Goal: Check status: Check status

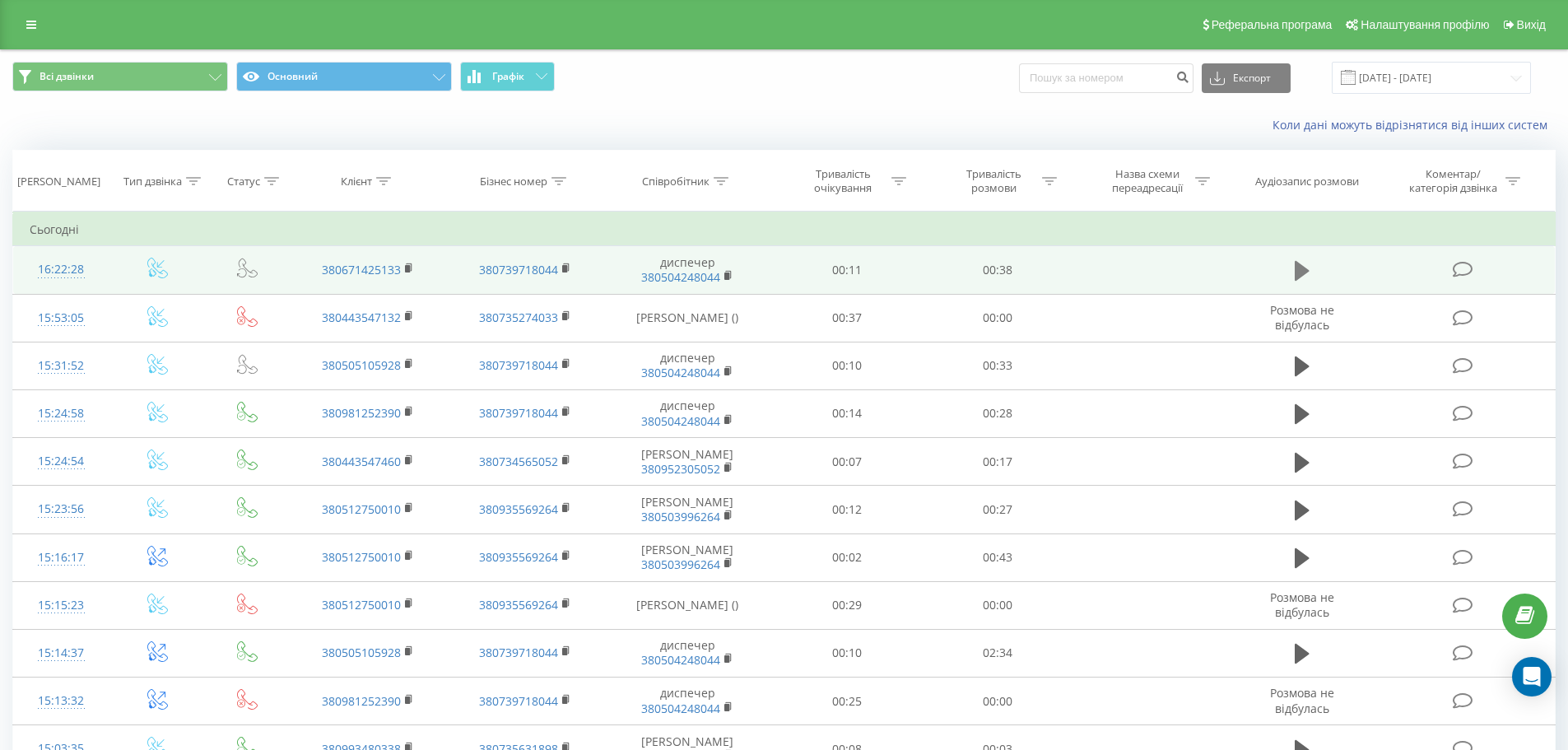
click at [1304, 265] on icon at bounding box center [1302, 270] width 15 height 23
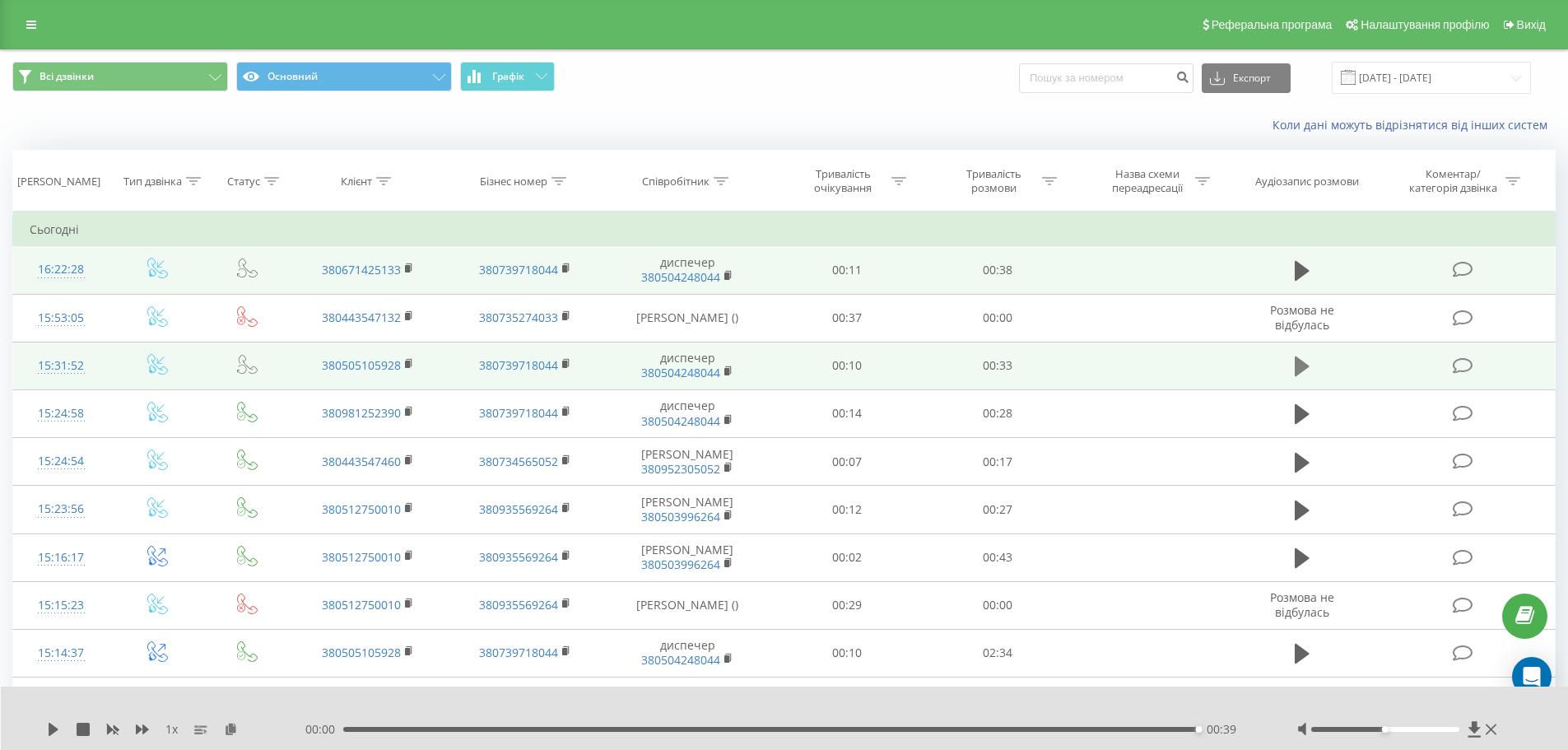
click at [1304, 366] on icon at bounding box center [1302, 366] width 15 height 20
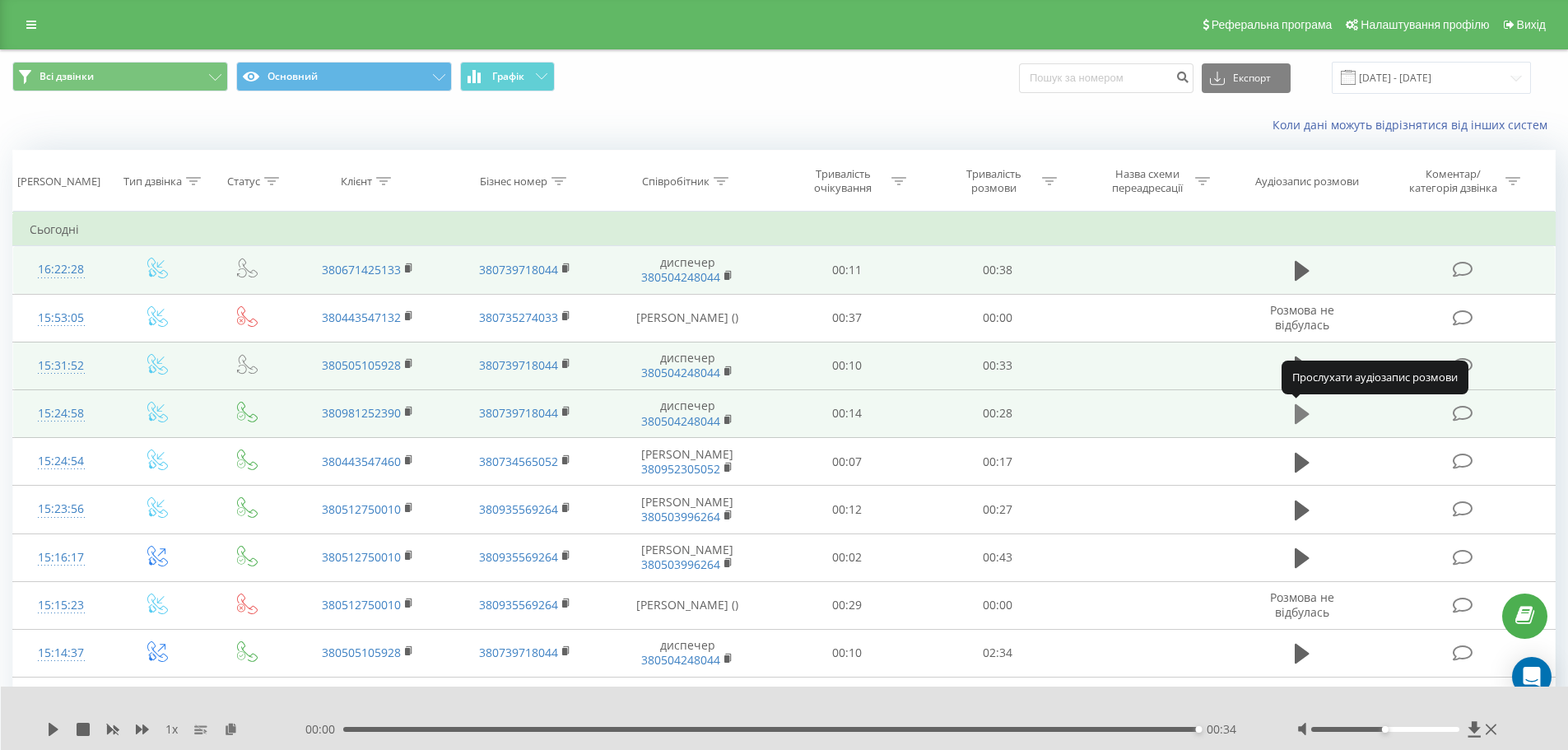
click at [1298, 416] on icon at bounding box center [1302, 413] width 15 height 20
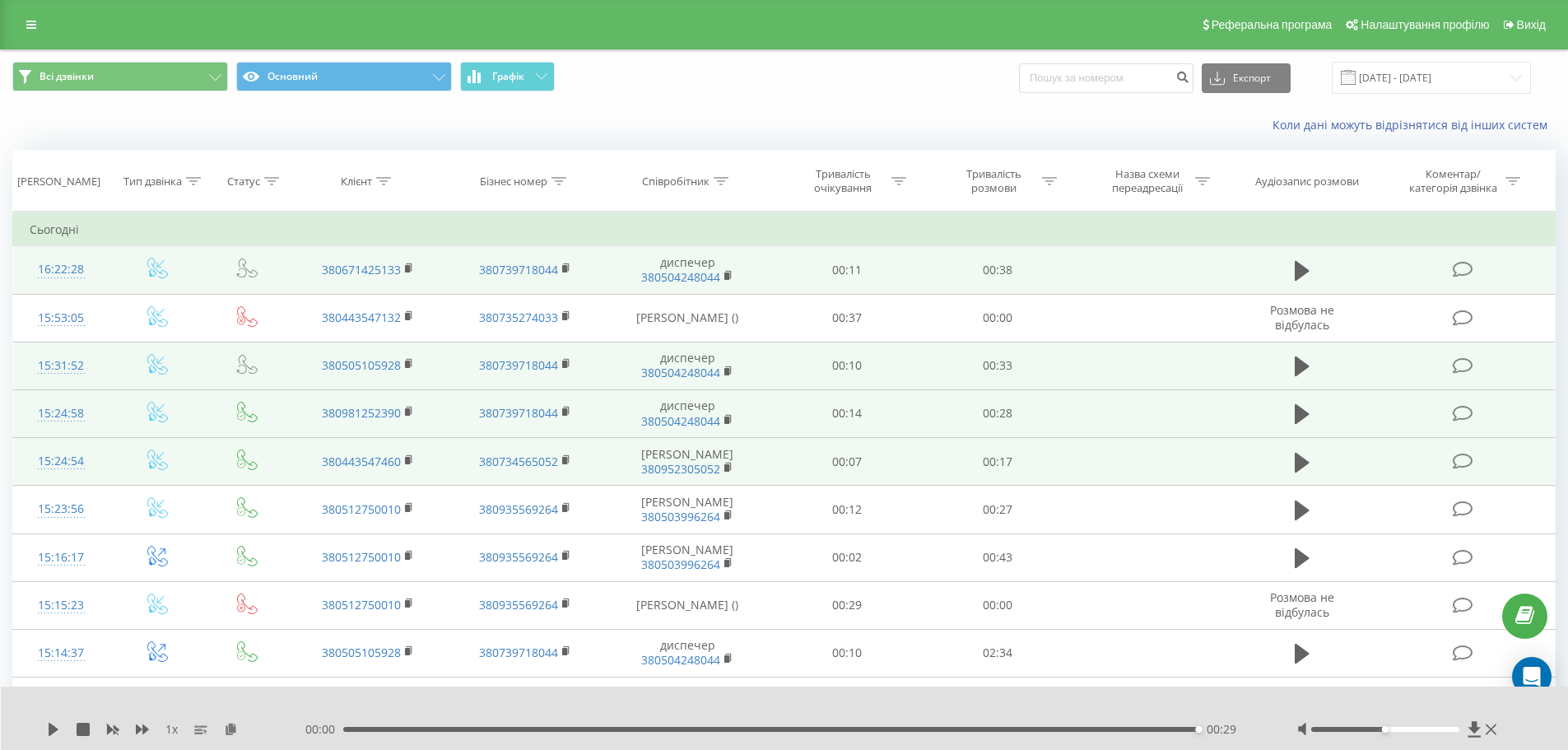
click at [1319, 466] on td at bounding box center [1302, 461] width 145 height 48
click at [1303, 462] on icon at bounding box center [1302, 461] width 15 height 20
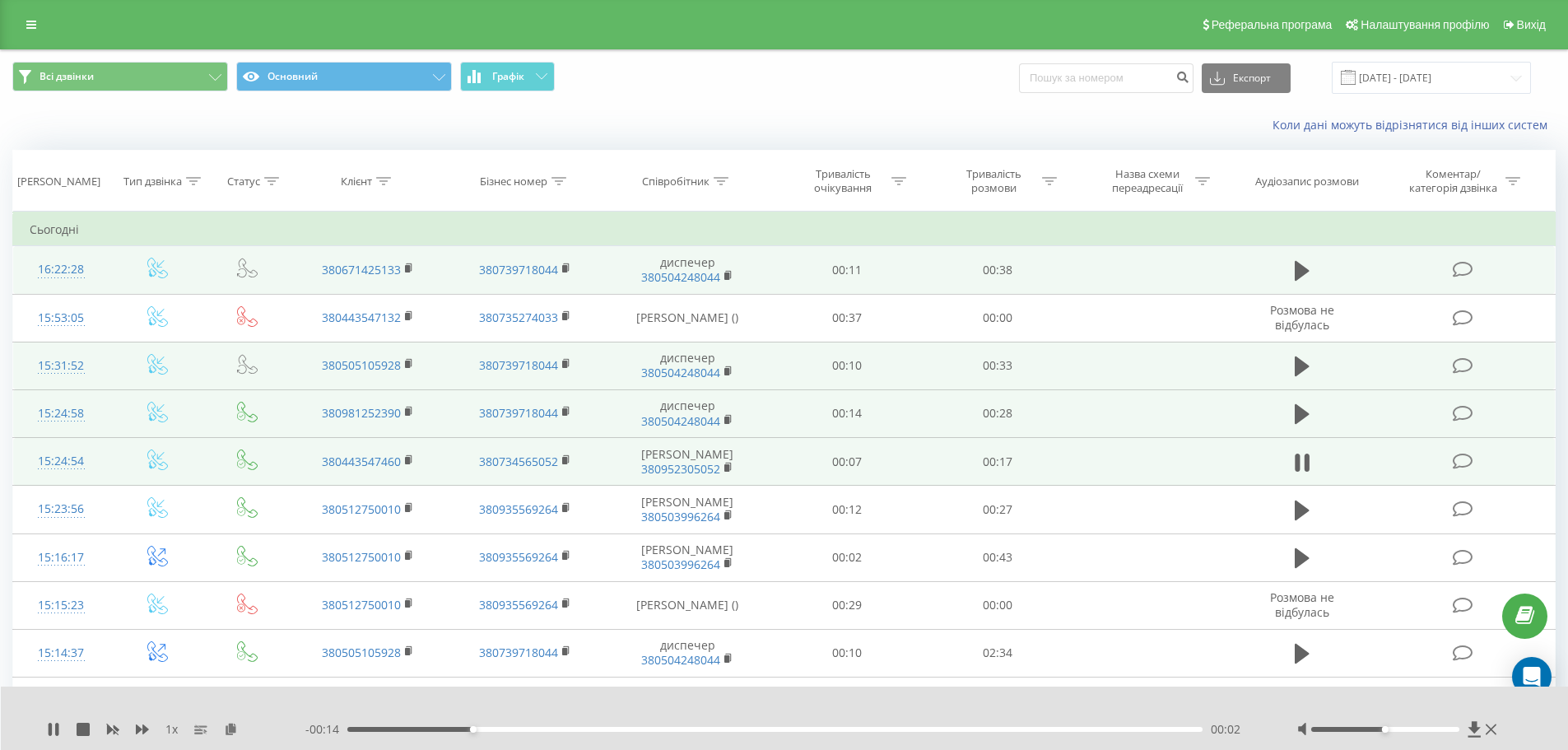
scroll to position [82, 0]
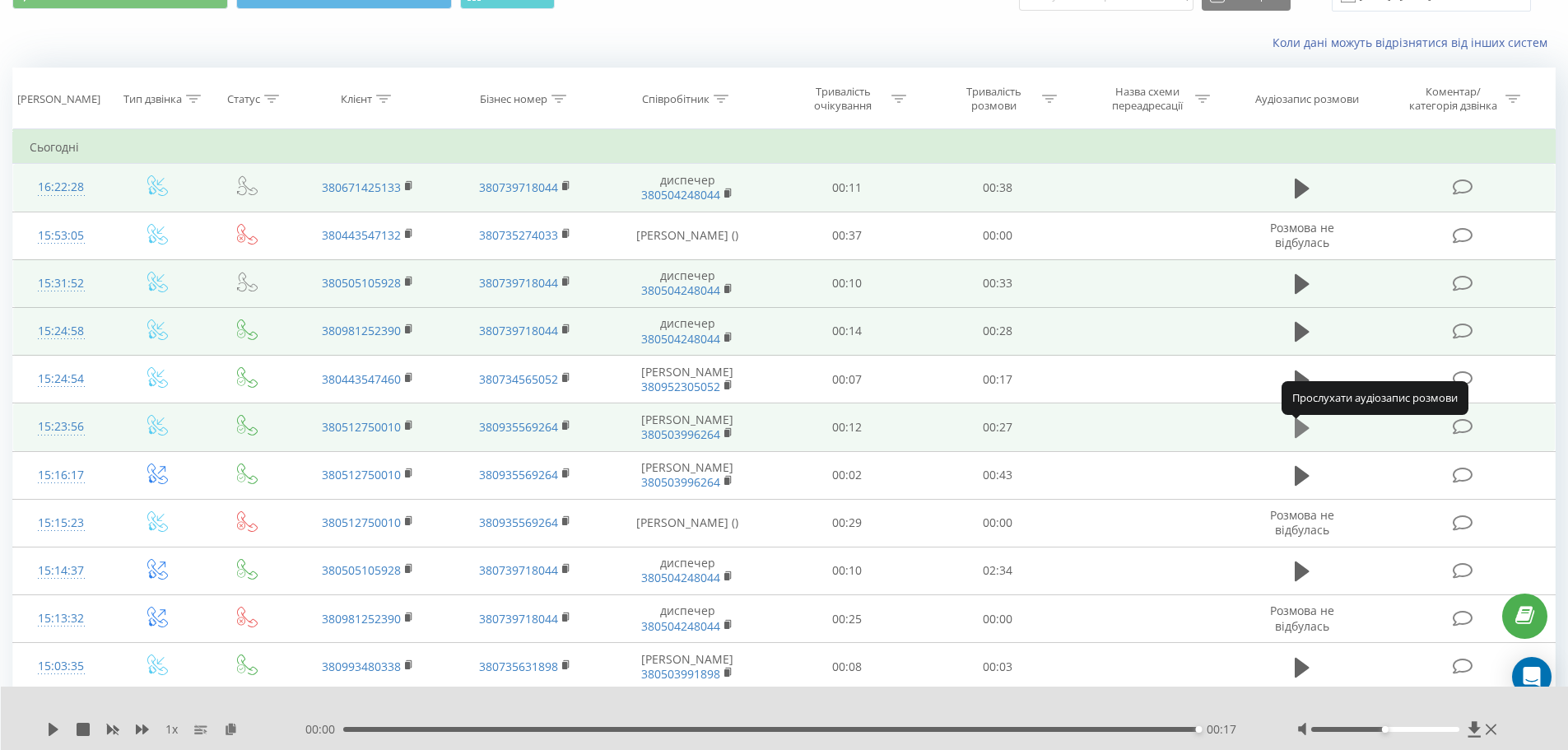
click at [1299, 440] on icon at bounding box center [1302, 428] width 15 height 23
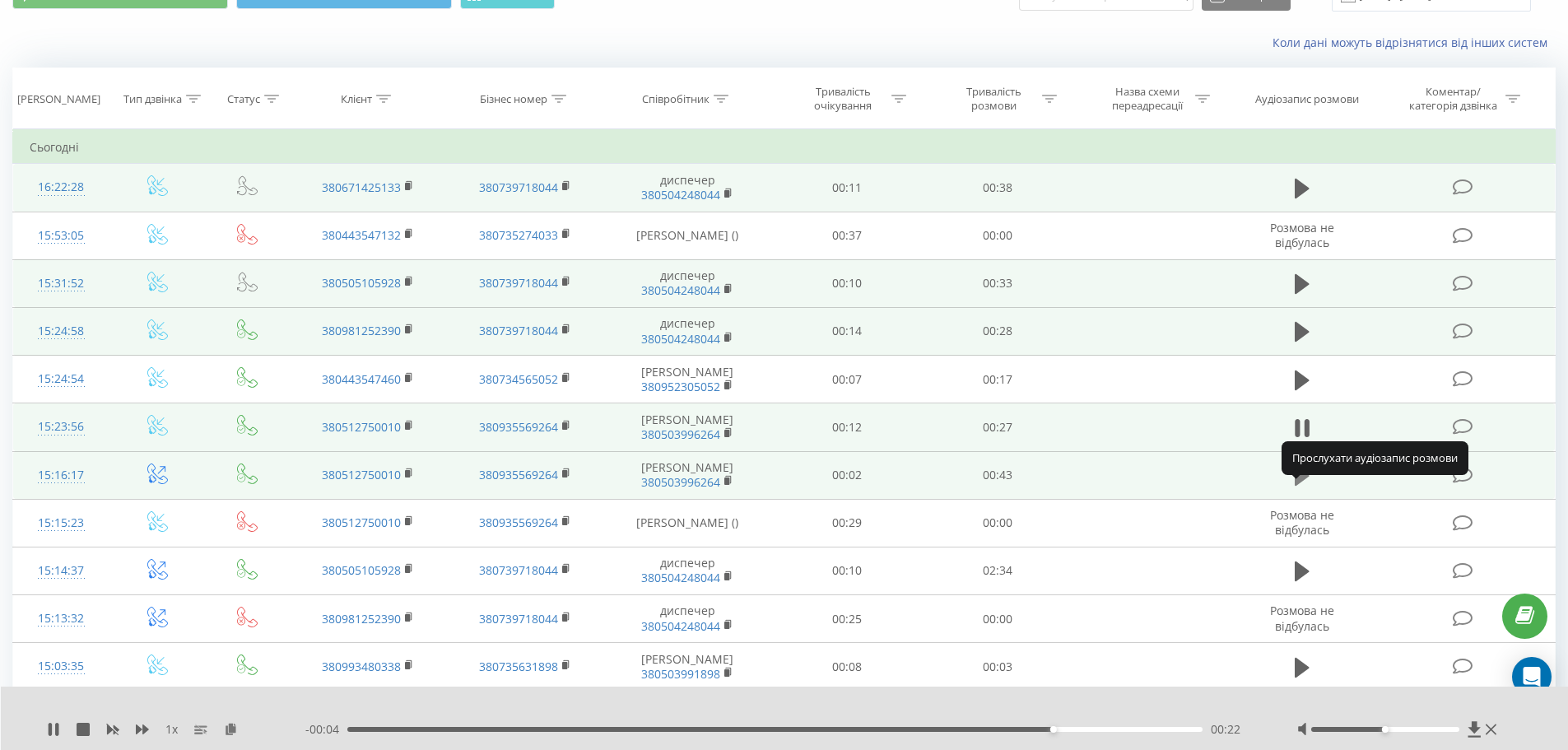
click at [1299, 486] on icon at bounding box center [1302, 475] width 15 height 20
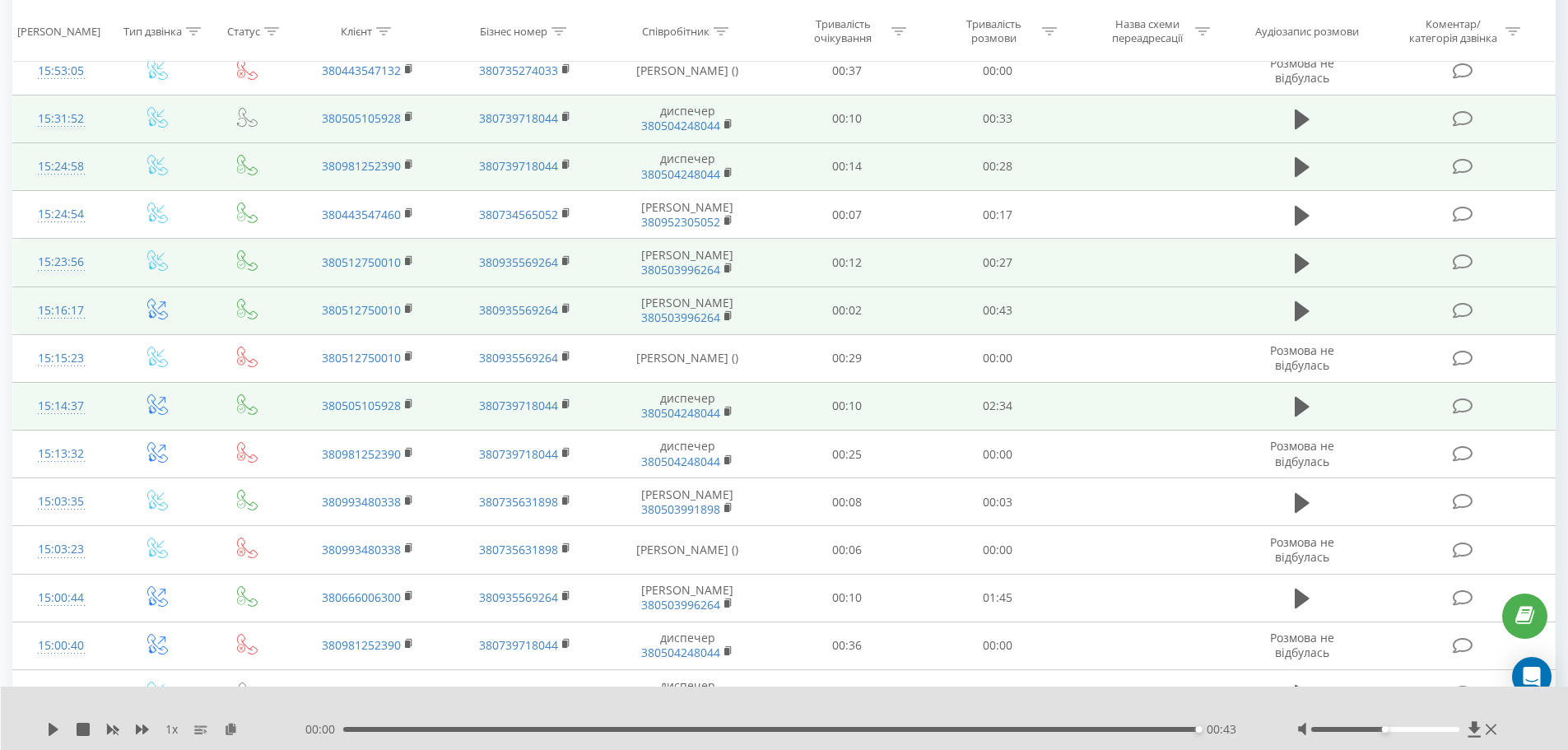
scroll to position [0, 0]
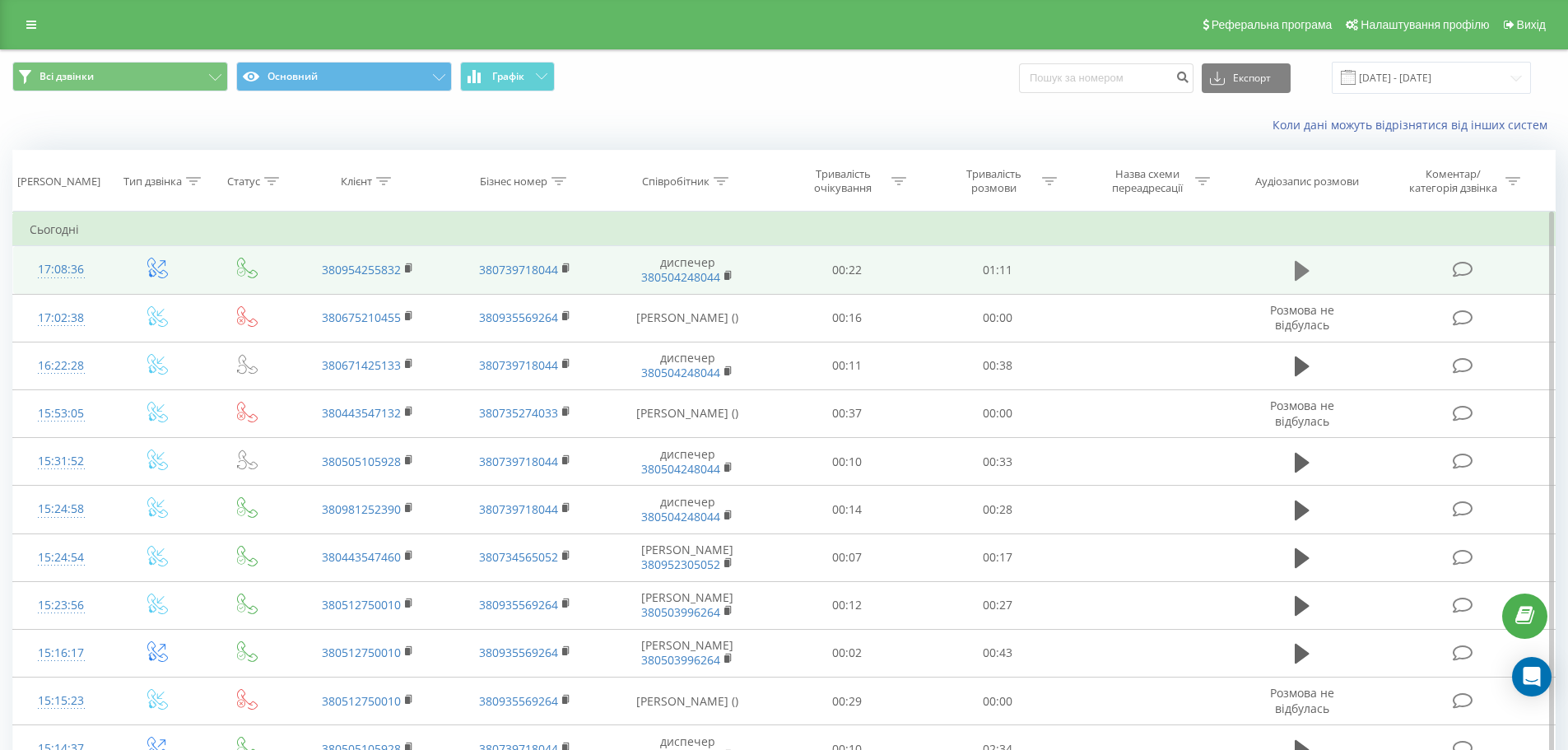
click at [1299, 274] on icon at bounding box center [1302, 270] width 15 height 20
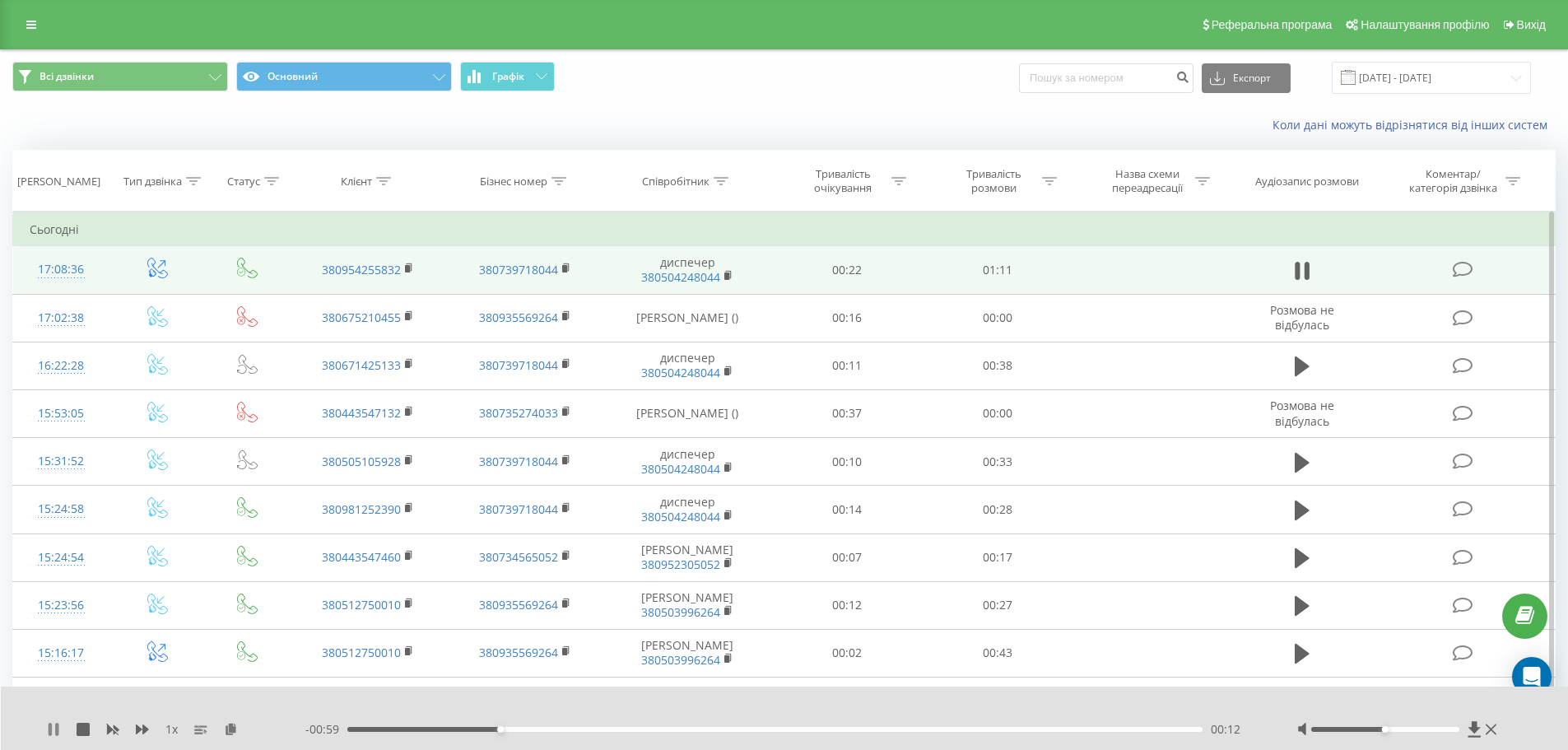
click at [51, 728] on icon at bounding box center [51, 729] width 3 height 13
